Goal: Information Seeking & Learning: Learn about a topic

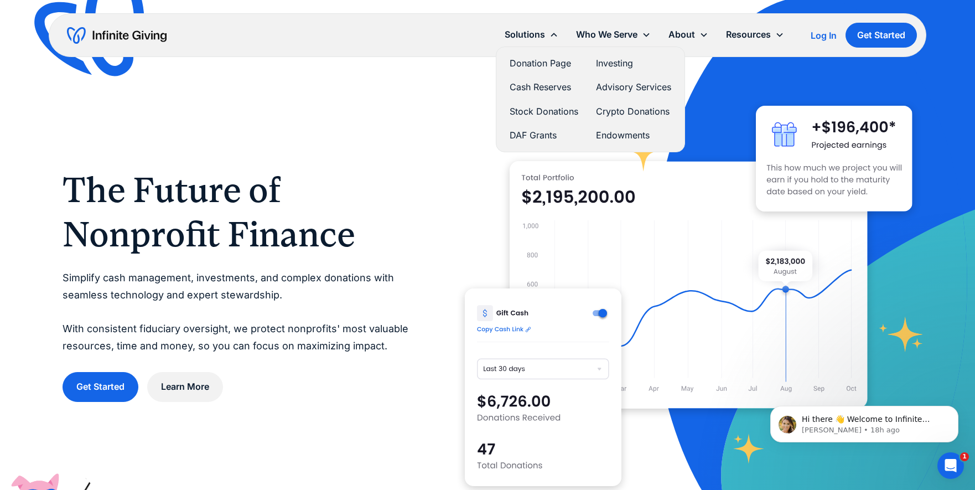
scroll to position [1, 0]
click at [629, 135] on link "Endowments" at bounding box center [633, 135] width 75 height 15
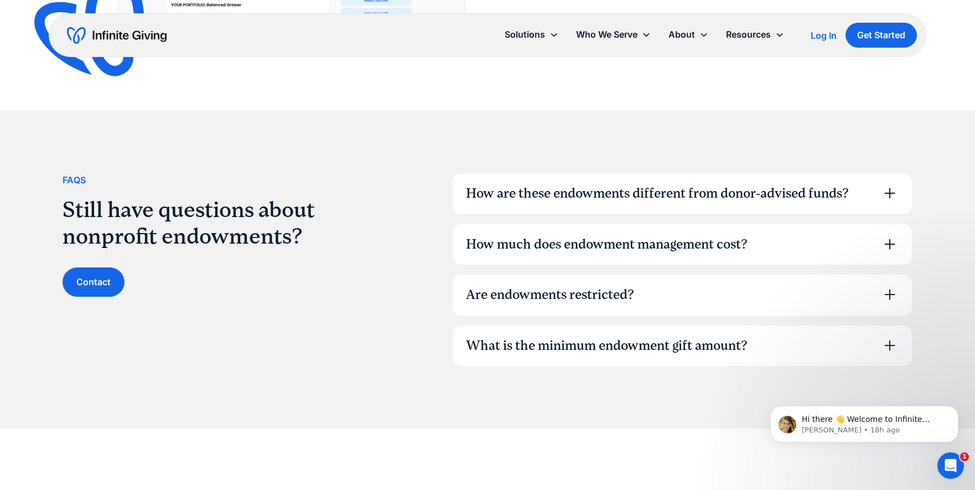
scroll to position [3278, 0]
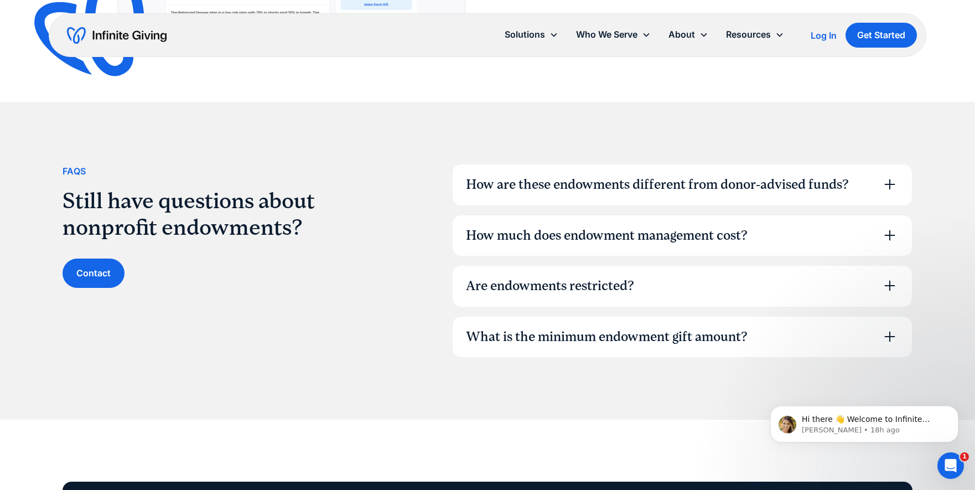
click at [893, 182] on icon at bounding box center [890, 184] width 18 height 18
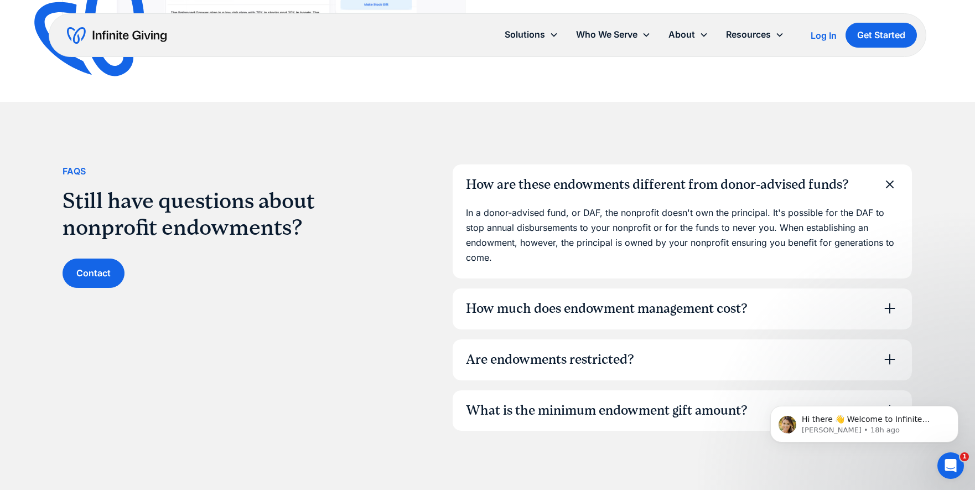
click at [939, 189] on div "FAqs Still have questions about nonprofit endowments? Contact How are these end…" at bounding box center [487, 297] width 975 height 391
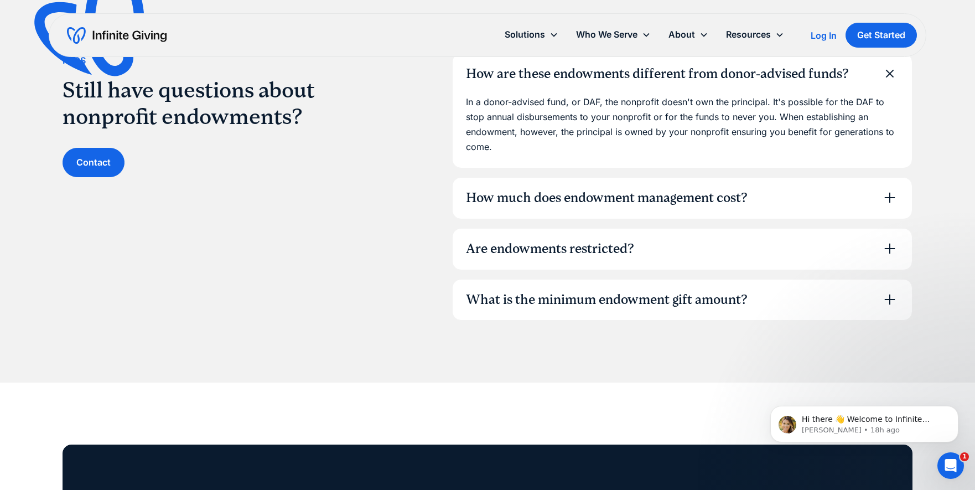
scroll to position [3413, 0]
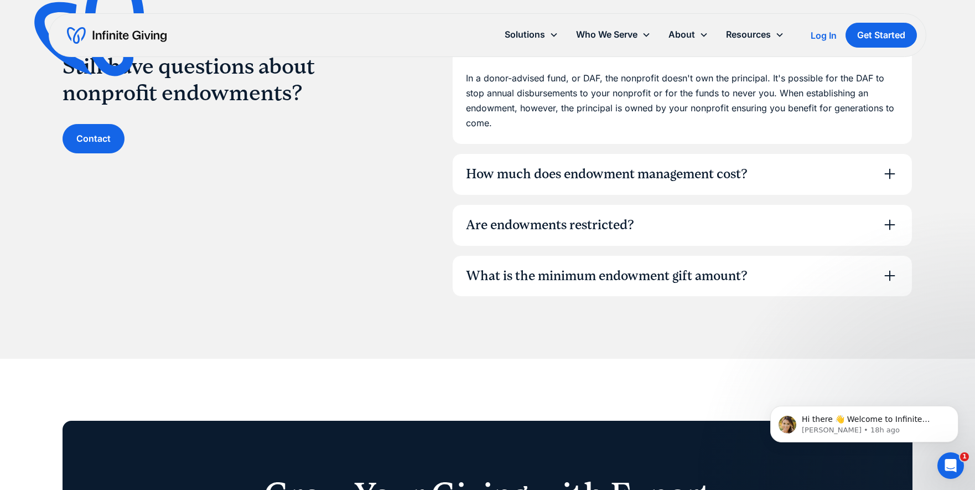
click at [889, 175] on icon at bounding box center [890, 174] width 18 height 18
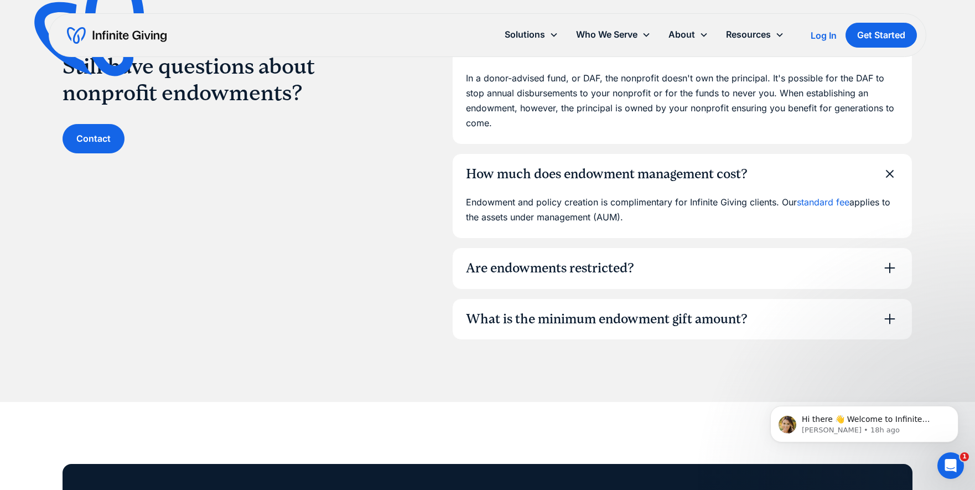
click at [889, 266] on icon at bounding box center [890, 268] width 18 height 18
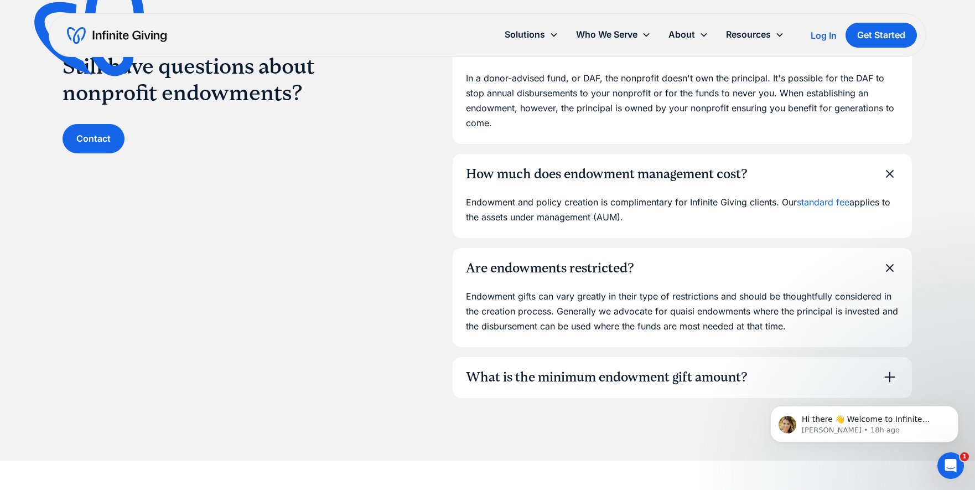
click at [825, 199] on link "standard fee" at bounding box center [823, 202] width 53 height 11
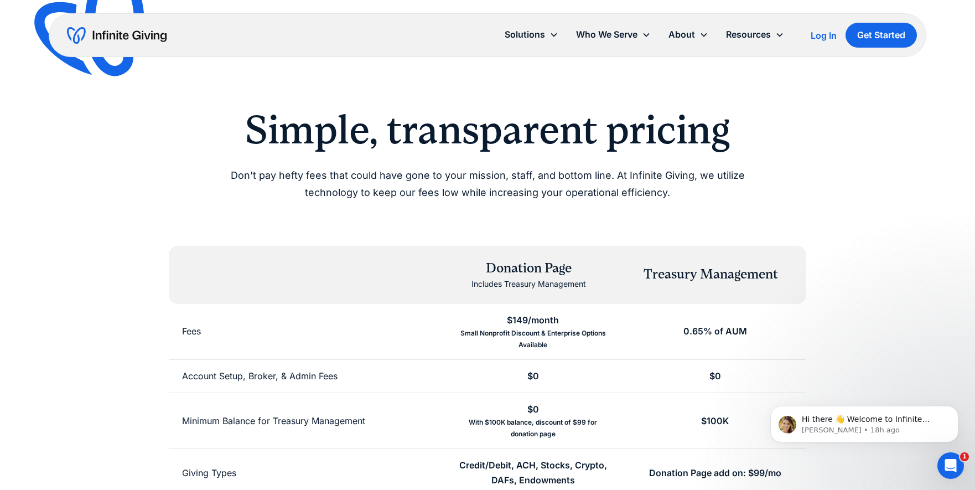
click at [919, 197] on div "Simple, transparent pricing Don't pay hefty fees that could have gone to your m…" at bounding box center [487, 416] width 975 height 833
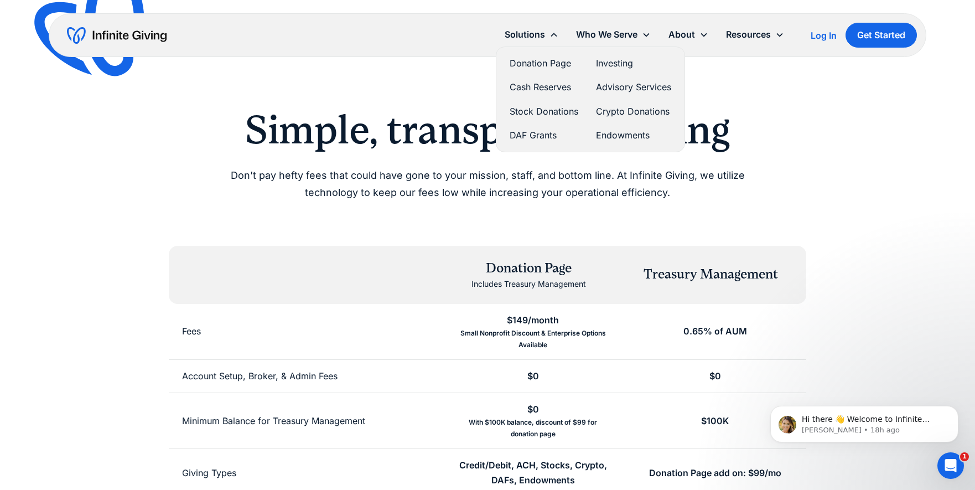
click at [607, 65] on link "Investing" at bounding box center [633, 63] width 75 height 15
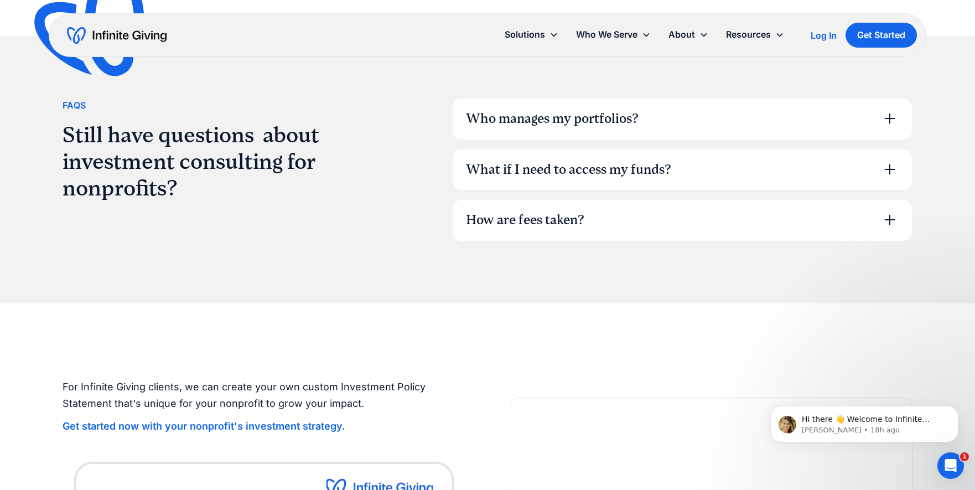
scroll to position [3047, 0]
click at [889, 111] on icon at bounding box center [890, 117] width 18 height 18
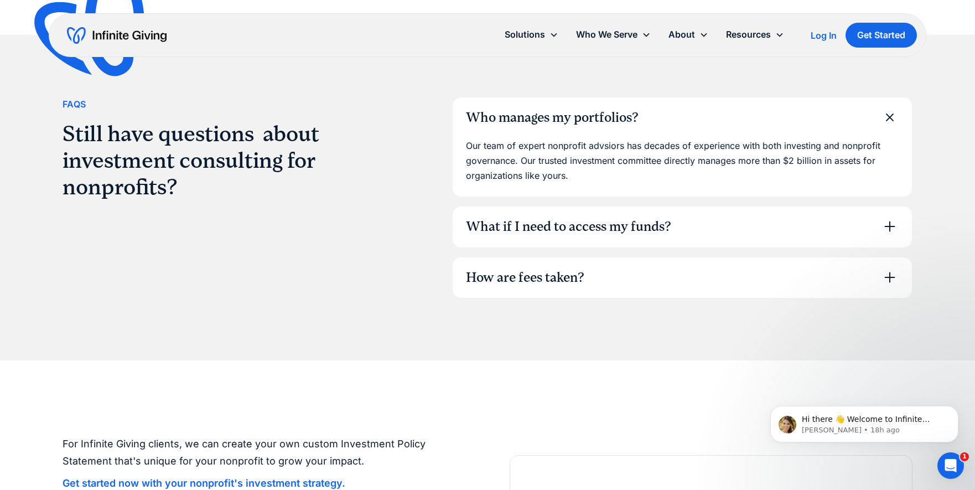
click at [888, 218] on icon at bounding box center [890, 227] width 18 height 18
